Goal: Task Accomplishment & Management: Manage account settings

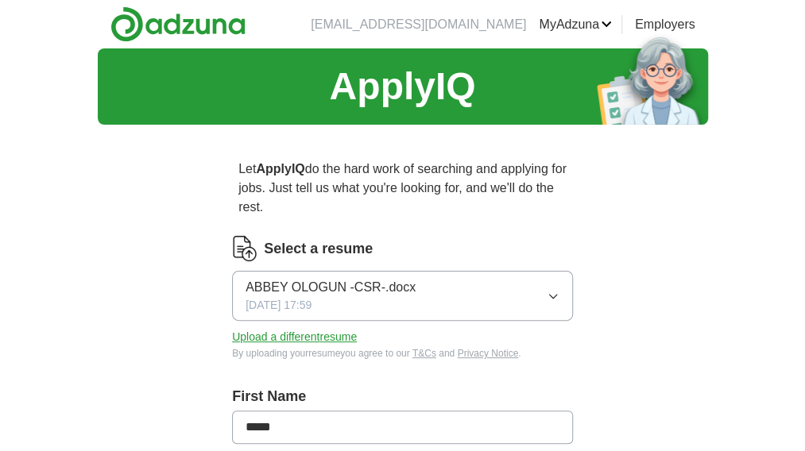
click at [416, 311] on div "ABBEY OLOGUN -CSR-.docx [DATE] 17:59" at bounding box center [330, 296] width 170 height 36
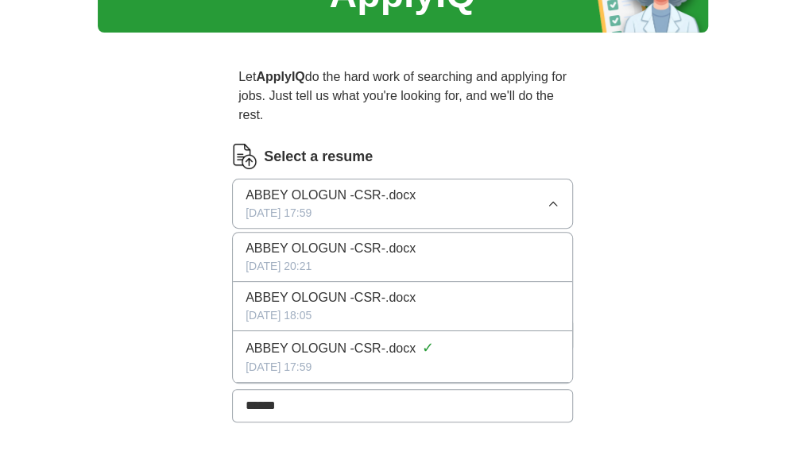
scroll to position [56, 0]
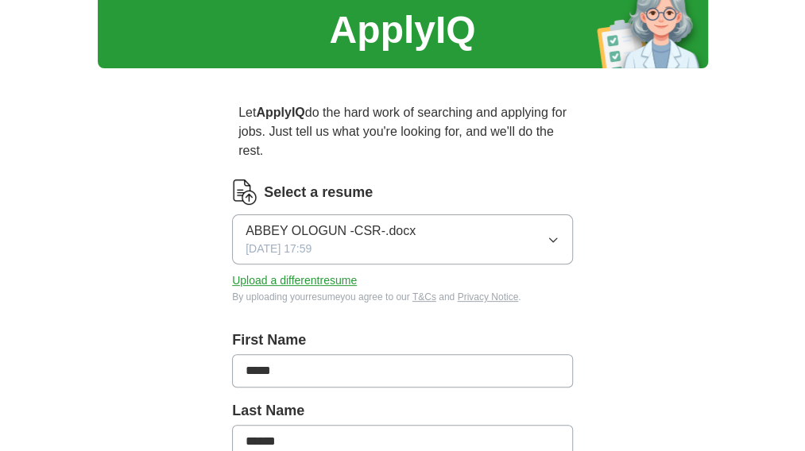
click at [285, 184] on label "Select a resume" at bounding box center [318, 192] width 109 height 21
click at [336, 238] on span "ABBEY OLOGUN -CSR-.docx" at bounding box center [330, 231] width 170 height 19
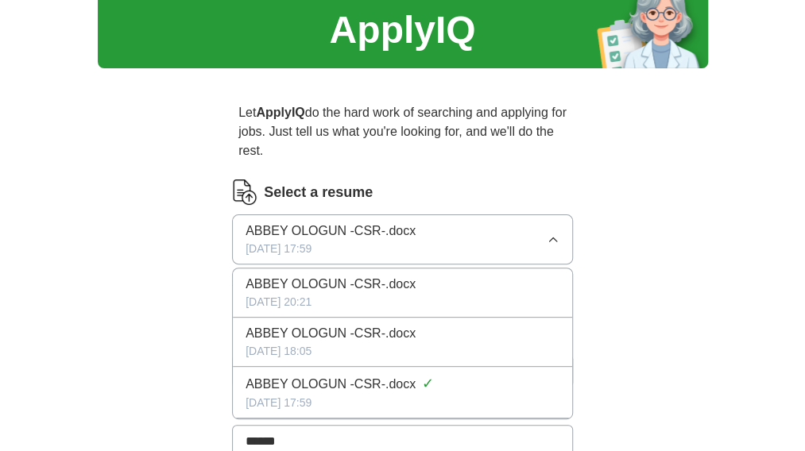
click at [549, 239] on icon "button" at bounding box center [552, 240] width 7 height 4
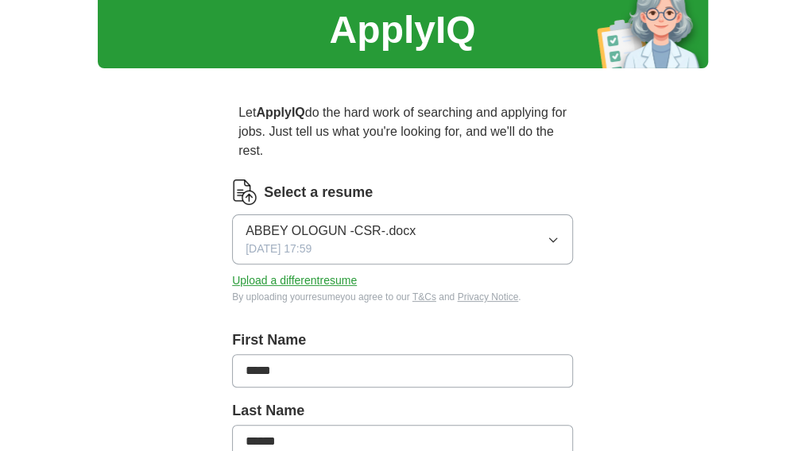
click at [324, 275] on button "Upload a different resume" at bounding box center [294, 281] width 125 height 17
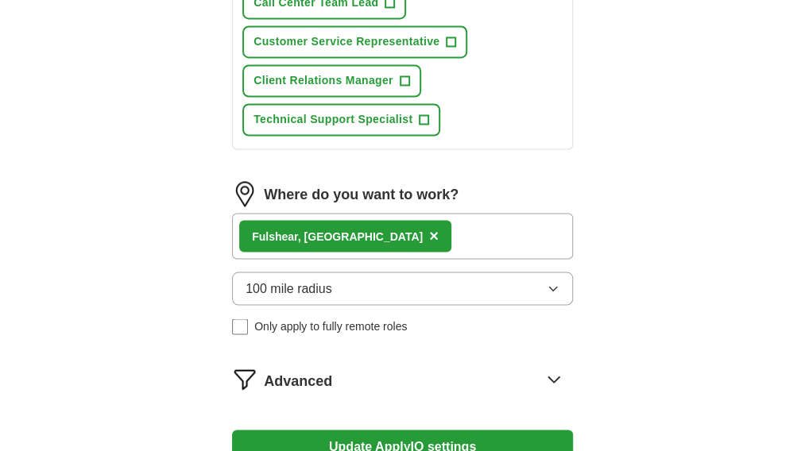
scroll to position [1279, 0]
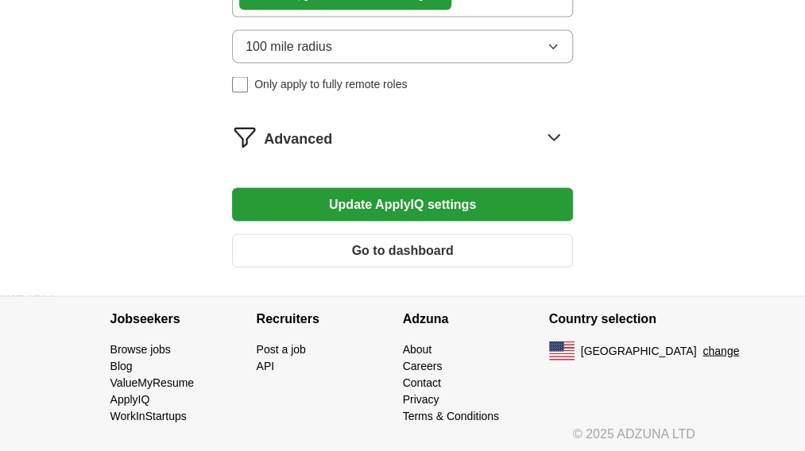
click at [471, 206] on button "Update ApplyIQ settings" at bounding box center [402, 204] width 341 height 33
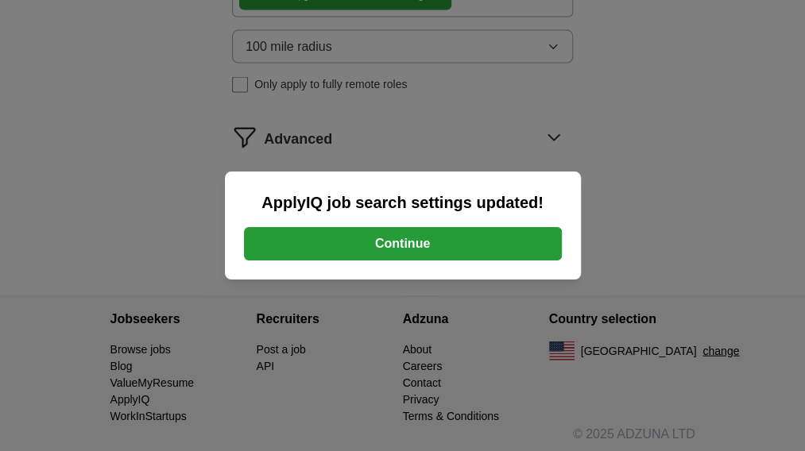
click at [442, 250] on button "Continue" at bounding box center [403, 243] width 318 height 33
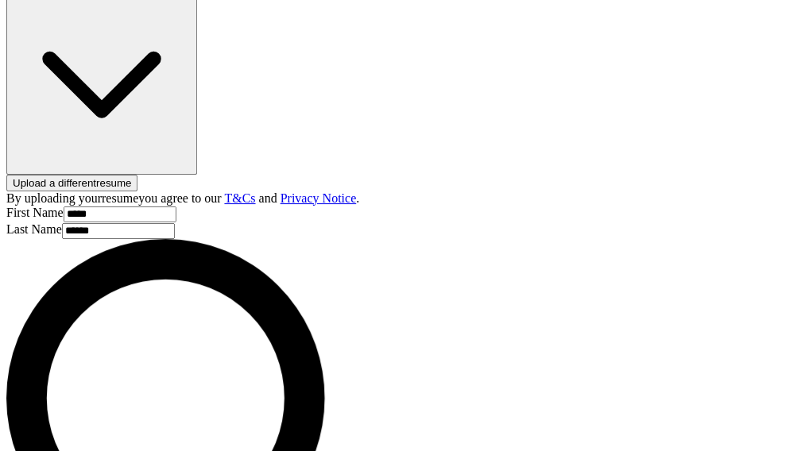
scroll to position [1241, 0]
